Goal: Navigation & Orientation: Find specific page/section

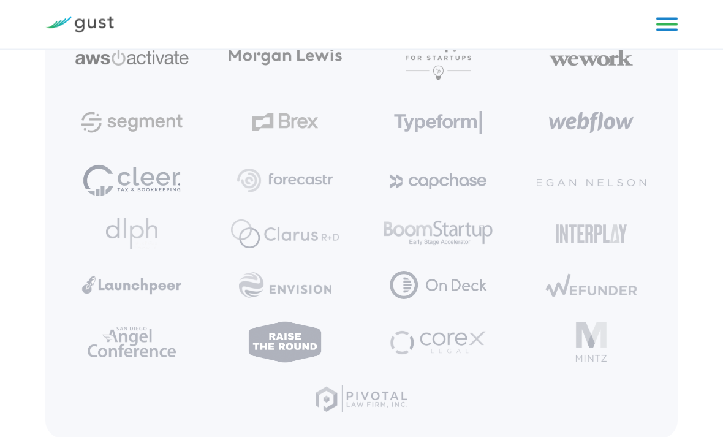
click at [662, 27] on link at bounding box center [666, 24] width 21 height 18
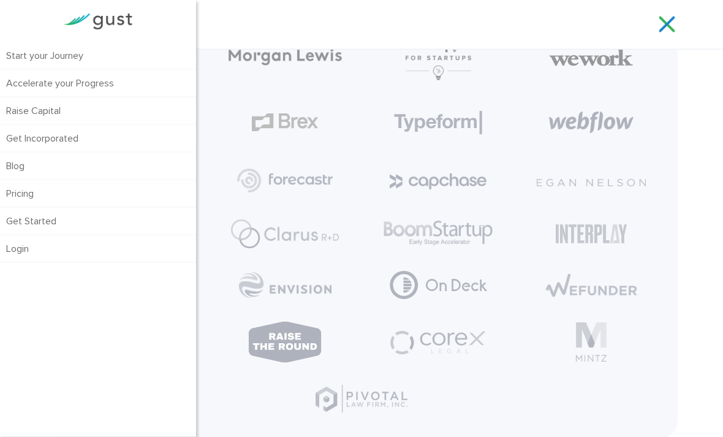
scroll to position [2454, 0]
click at [70, 55] on link "Start your Journey" at bounding box center [98, 55] width 196 height 27
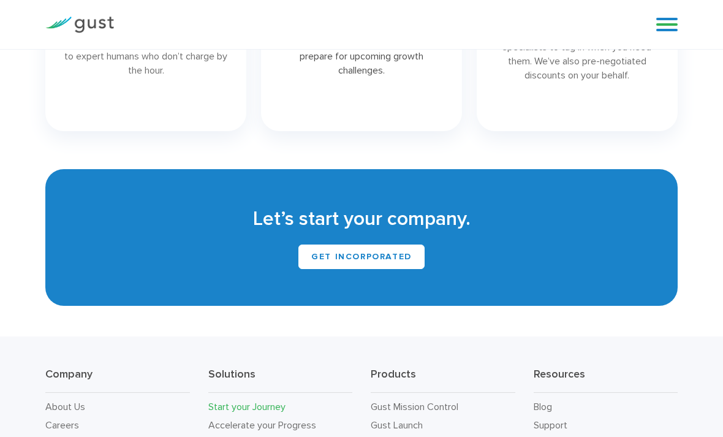
scroll to position [1869, 0]
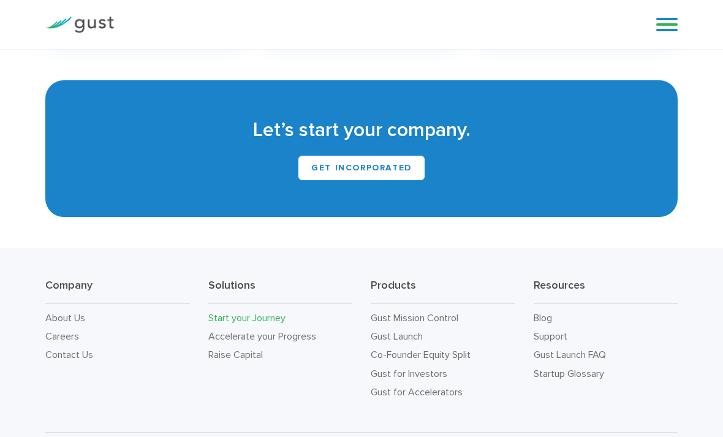
click at [670, 19] on link at bounding box center [666, 24] width 21 height 18
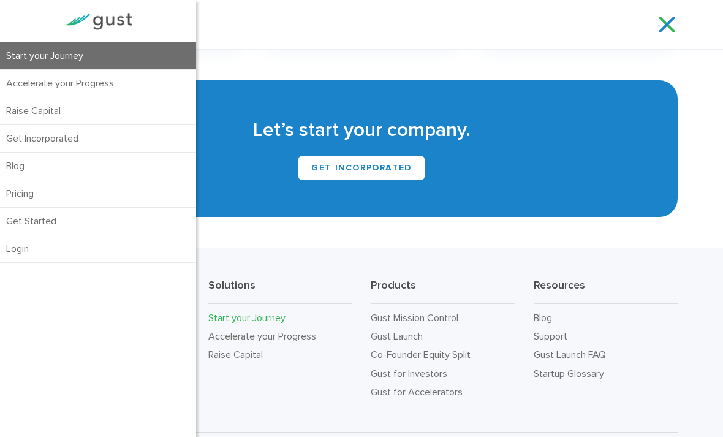
click at [129, 81] on link "Accelerate your Progress" at bounding box center [98, 83] width 196 height 27
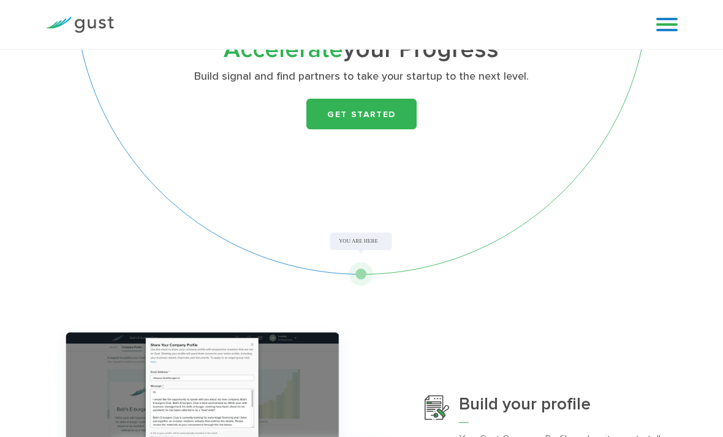
scroll to position [71, 0]
click at [375, 122] on link "Get Started" at bounding box center [361, 114] width 110 height 31
